Goal: Task Accomplishment & Management: Use online tool/utility

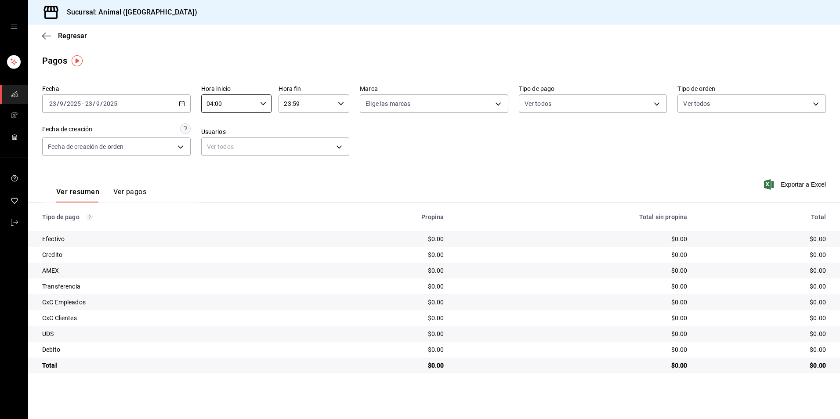
click at [558, 93] on div "Ver todos" at bounding box center [593, 102] width 149 height 22
click at [556, 105] on body "Sucursal: Animal (Tijuana) Regresar Pagos Fecha [DATE] [DATE] - [DATE] [DATE] H…" at bounding box center [420, 209] width 840 height 419
click at [547, 138] on span "Ver todos" at bounding box center [556, 137] width 27 height 9
type input "b84c62b8-b02c-4970-ab2e-e166616419f2,235ce608-f464-428a-9a71-314f665367d1,53567…"
checkbox input "true"
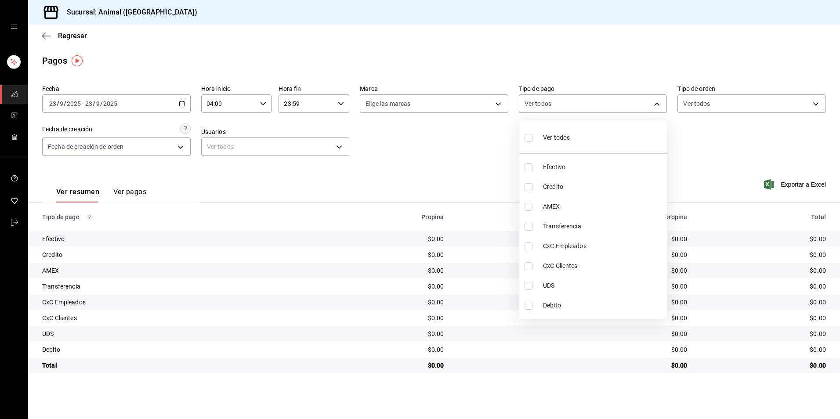
checkbox input "true"
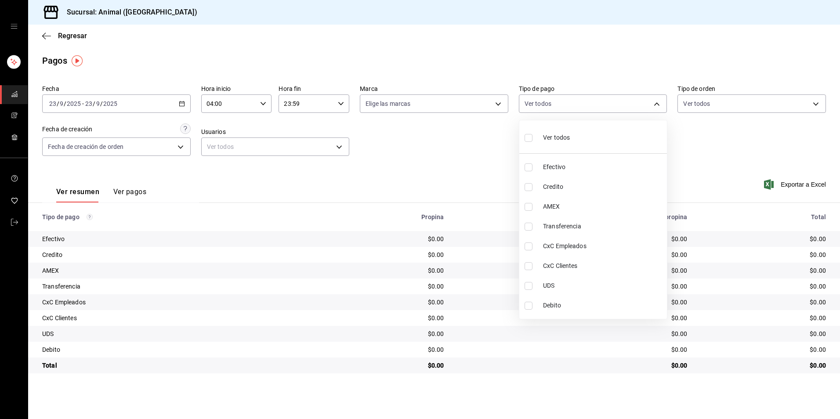
checkbox input "true"
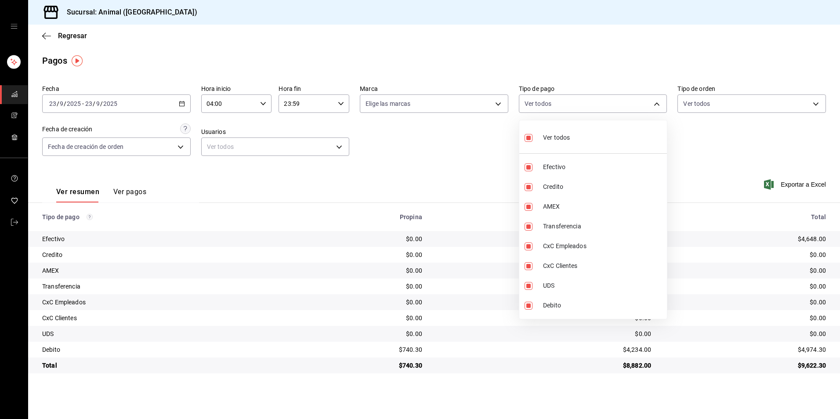
click at [546, 138] on span "Ver todos" at bounding box center [556, 137] width 27 height 9
checkbox input "false"
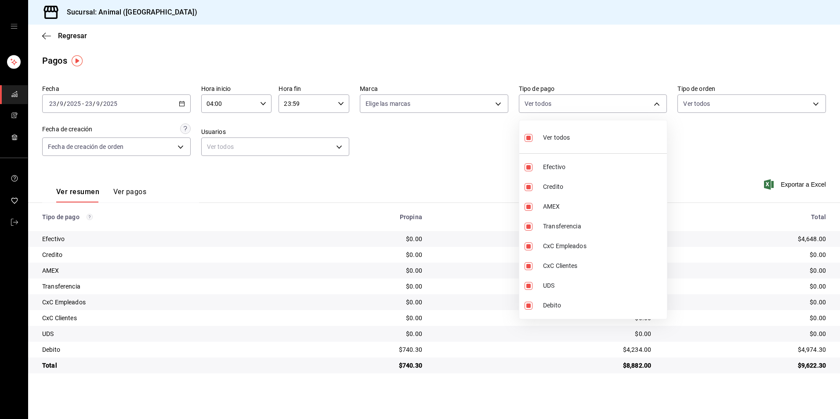
checkbox input "false"
